Goal: Transaction & Acquisition: Purchase product/service

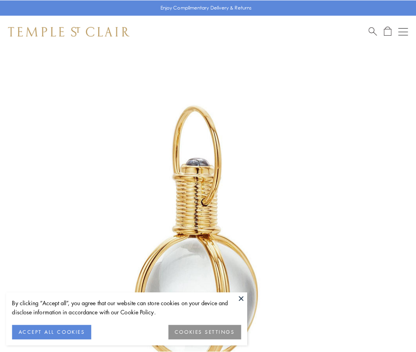
scroll to position [207, 0]
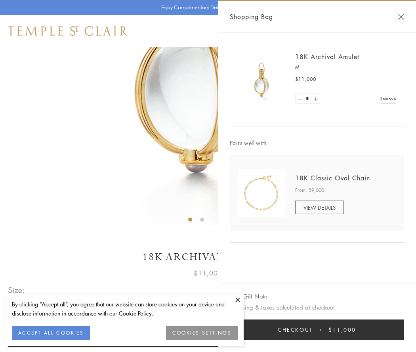
click at [317, 330] on button "Checkout $11,000" at bounding box center [317, 329] width 174 height 21
